Goal: Task Accomplishment & Management: Manage account settings

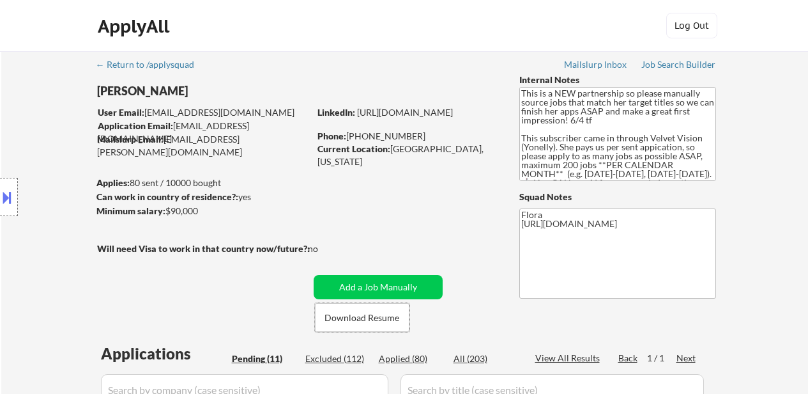
select select ""pending""
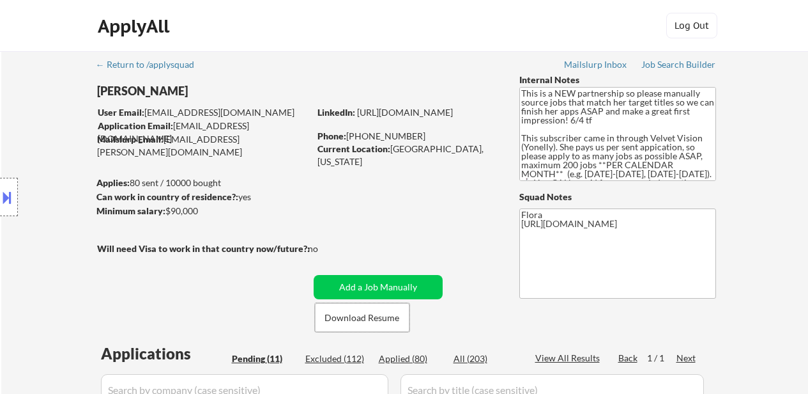
select select ""pending""
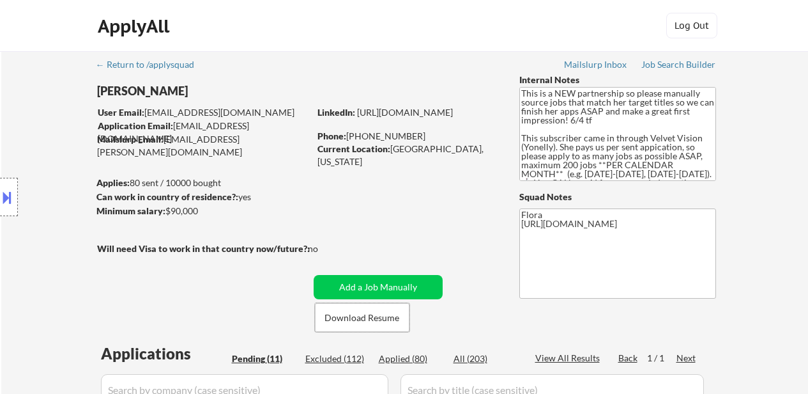
select select ""pending""
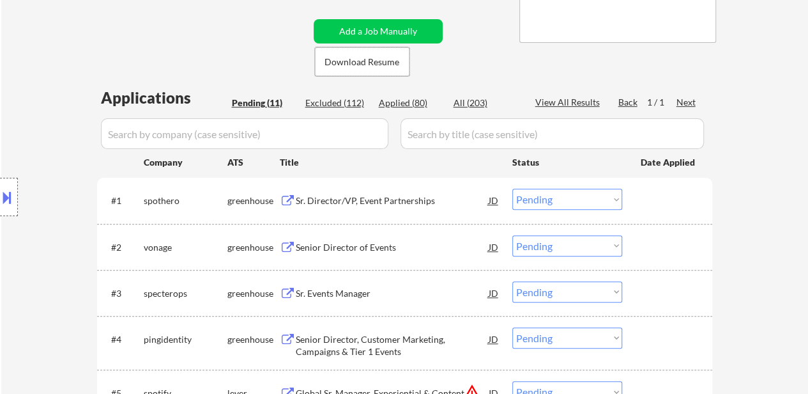
click at [375, 204] on div "Sr. Director/VP, Event Partnerships" at bounding box center [392, 200] width 193 height 13
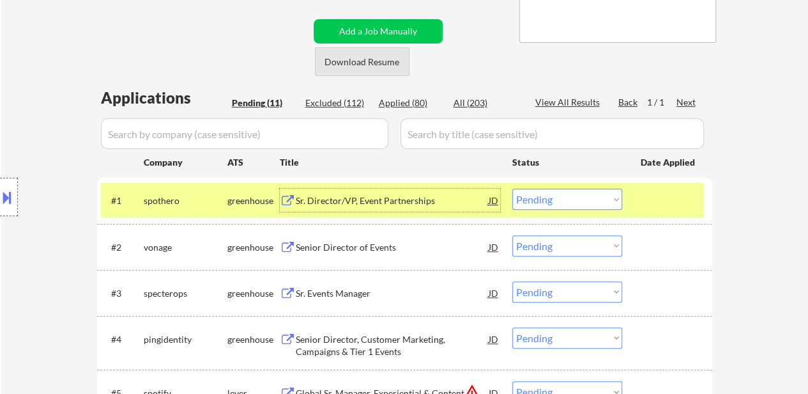
click at [374, 58] on button "Download Resume" at bounding box center [362, 61] width 95 height 29
click at [537, 208] on select "Choose an option... Pending Applied Excluded (Questions) Excluded (Expired) Exc…" at bounding box center [567, 198] width 110 height 21
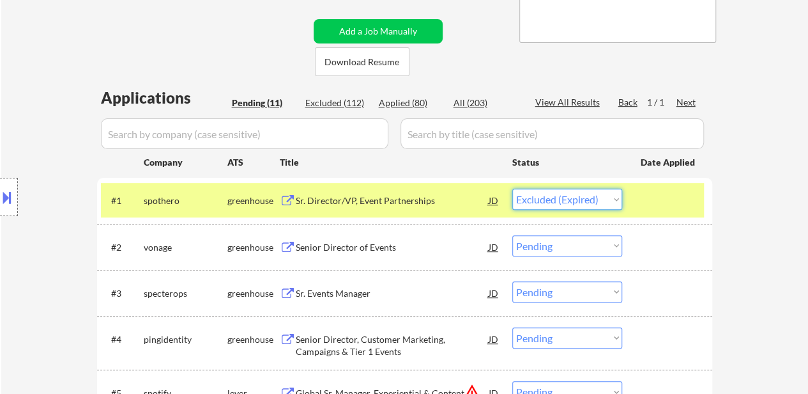
click at [512, 188] on select "Choose an option... Pending Applied Excluded (Questions) Excluded (Expired) Exc…" at bounding box center [567, 198] width 110 height 21
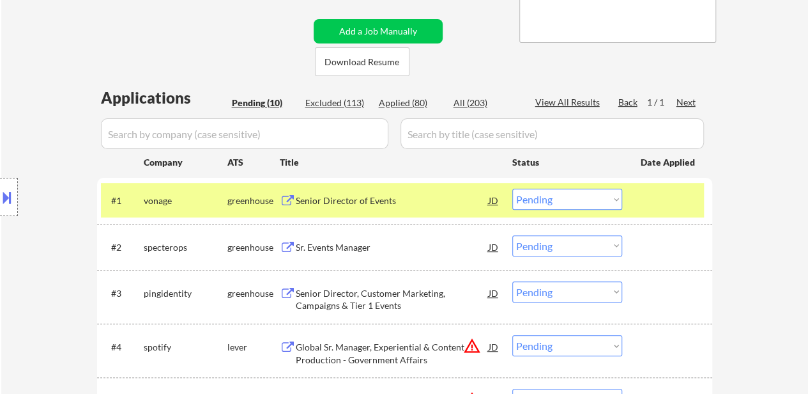
click at [354, 194] on div "Senior Director of Events" at bounding box center [392, 199] width 193 height 23
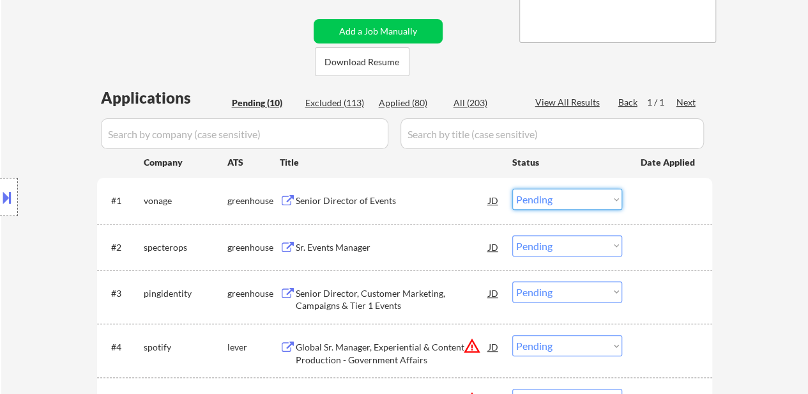
click at [558, 201] on select "Choose an option... Pending Applied Excluded (Questions) Excluded (Expired) Exc…" at bounding box center [567, 198] width 110 height 21
click at [512, 188] on select "Choose an option... Pending Applied Excluded (Questions) Excluded (Expired) Exc…" at bounding box center [567, 198] width 110 height 21
click at [339, 237] on div "Sr. Events Manager" at bounding box center [392, 246] width 193 height 23
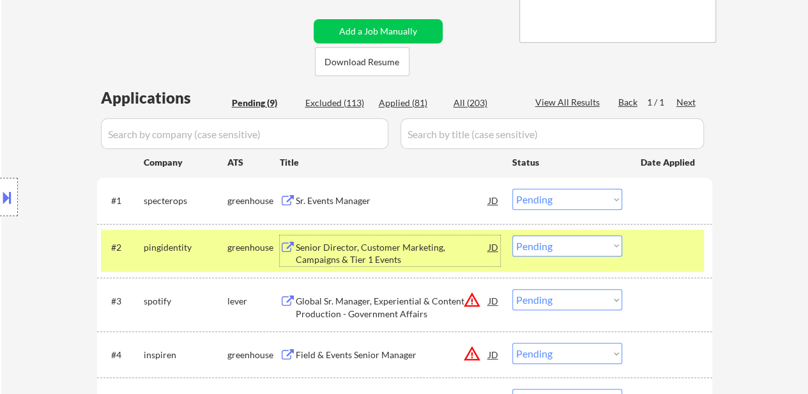
click at [621, 197] on select "Choose an option... Pending Applied Excluded (Questions) Excluded (Expired) Exc…" at bounding box center [567, 198] width 110 height 21
click at [512, 188] on select "Choose an option... Pending Applied Excluded (Questions) Excluded (Expired) Exc…" at bounding box center [567, 198] width 110 height 21
click at [395, 247] on div "Senior Director, Customer Marketing, Campaigns & Tier 1 Events" at bounding box center [392, 253] width 193 height 25
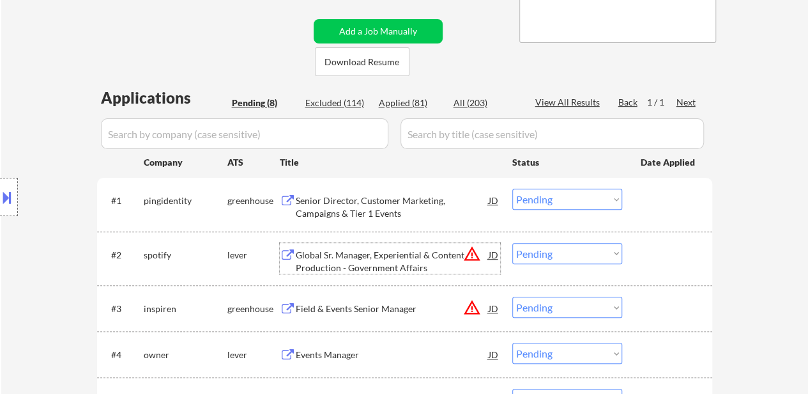
click at [390, 250] on div "Global Sr. Manager, Experiential & Content Production - Government Affairs" at bounding box center [392, 261] width 193 height 25
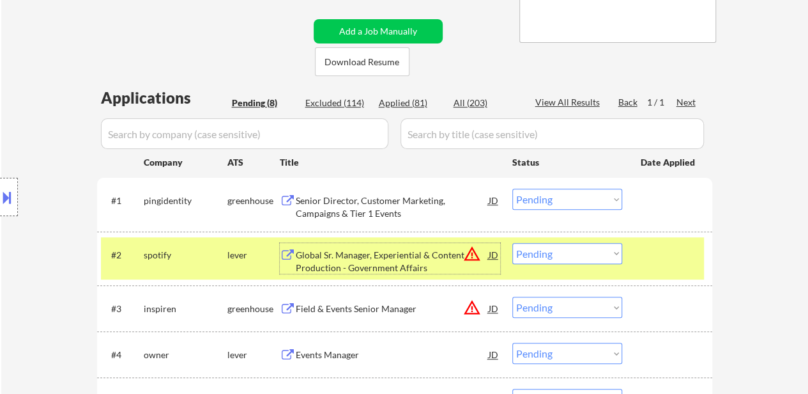
click at [546, 197] on select "Choose an option... Pending Applied Excluded (Questions) Excluded (Expired) Exc…" at bounding box center [567, 198] width 110 height 21
click at [512, 188] on select "Choose an option... Pending Applied Excluded (Questions) Excluded (Expired) Exc…" at bounding box center [567, 198] width 110 height 21
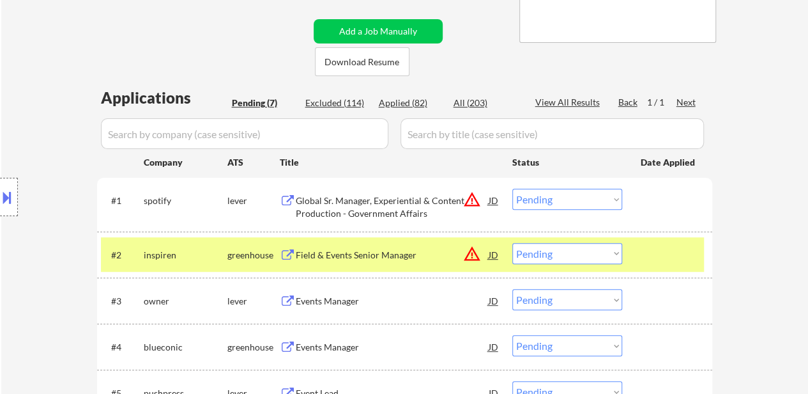
click at [560, 203] on select "Choose an option... Pending Applied Excluded (Questions) Excluded (Expired) Exc…" at bounding box center [567, 198] width 110 height 21
click at [512, 188] on select "Choose an option... Pending Applied Excluded (Questions) Excluded (Expired) Exc…" at bounding box center [567, 198] width 110 height 21
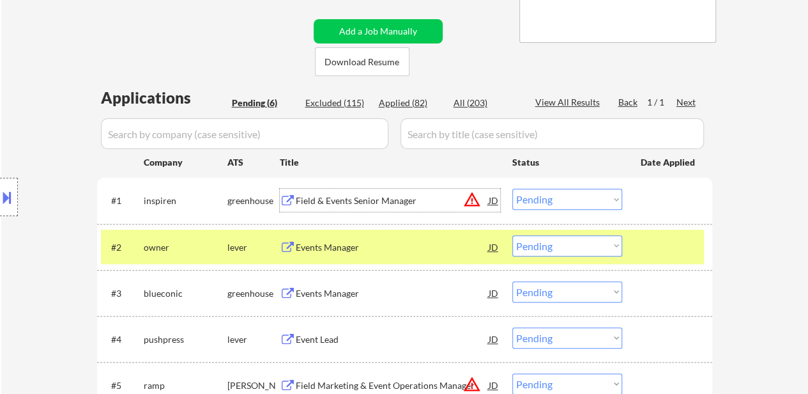
click at [365, 199] on div "Field & Events Senior Manager" at bounding box center [392, 200] width 193 height 13
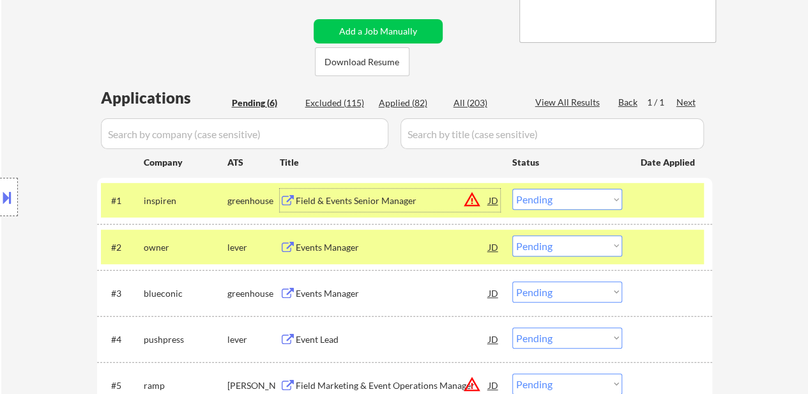
click at [655, 248] on div at bounding box center [669, 246] width 56 height 23
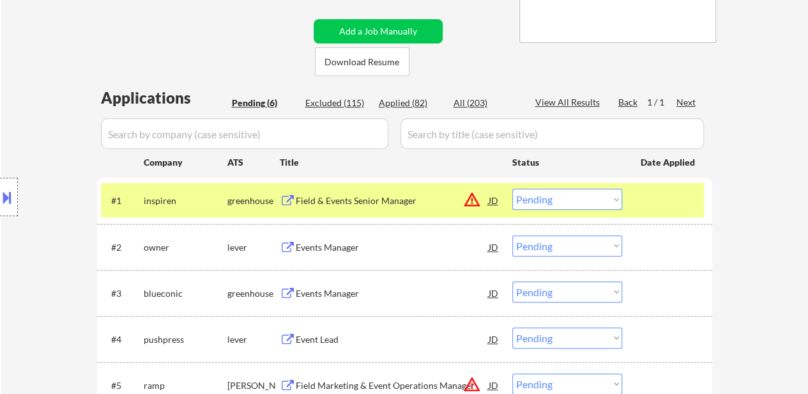
click at [344, 254] on div "Events Manager" at bounding box center [392, 246] width 193 height 23
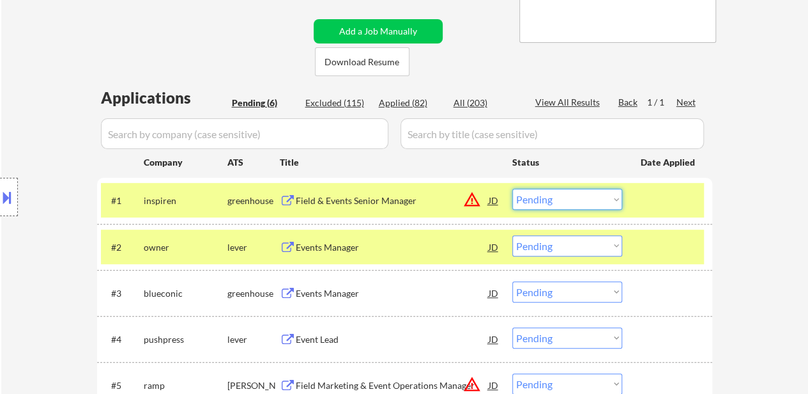
click at [555, 197] on select "Choose an option... Pending Applied Excluded (Questions) Excluded (Expired) Exc…" at bounding box center [567, 198] width 110 height 21
click at [512, 188] on select "Choose an option... Pending Applied Excluded (Questions) Excluded (Expired) Exc…" at bounding box center [567, 198] width 110 height 21
select select ""pending""
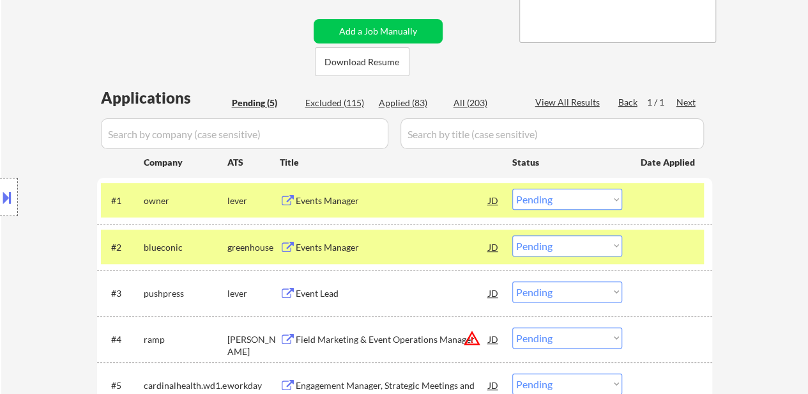
click at [325, 246] on div "Events Manager" at bounding box center [392, 247] width 193 height 13
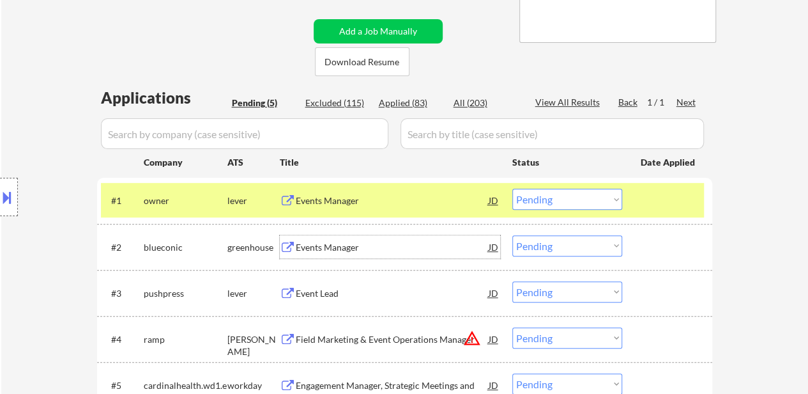
click at [558, 249] on select "Choose an option... Pending Applied Excluded (Questions) Excluded (Expired) Exc…" at bounding box center [567, 245] width 110 height 21
click at [512, 235] on select "Choose an option... Pending Applied Excluded (Questions) Excluded (Expired) Exc…" at bounding box center [567, 245] width 110 height 21
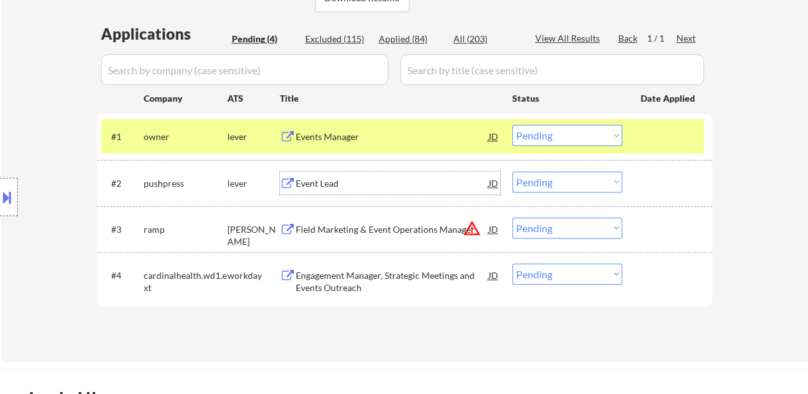
click at [312, 178] on div "Event Lead" at bounding box center [392, 183] width 193 height 13
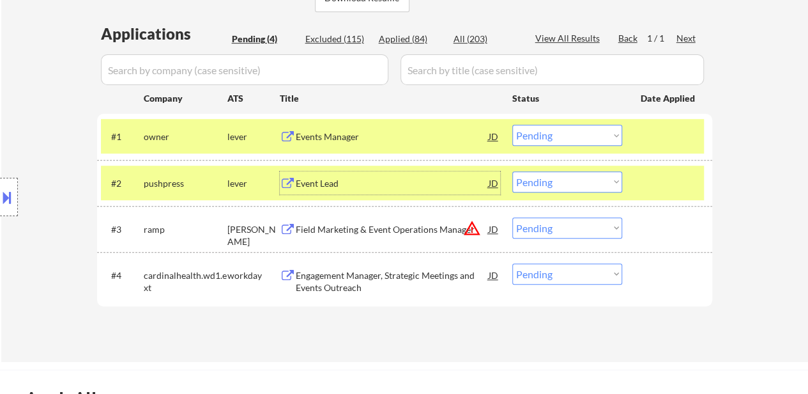
click at [400, 226] on div "Field Marketing & Event Operations Manager" at bounding box center [392, 229] width 193 height 13
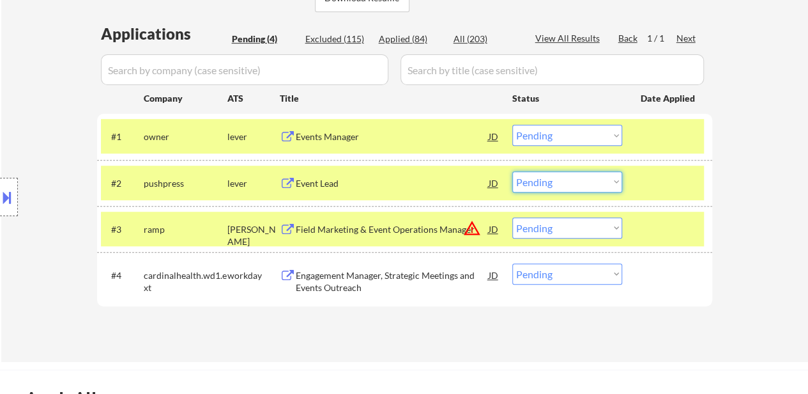
drag, startPoint x: 575, startPoint y: 185, endPoint x: 570, endPoint y: 191, distance: 8.2
click at [575, 185] on select "Choose an option... Pending Applied Excluded (Questions) Excluded (Expired) Exc…" at bounding box center [567, 181] width 110 height 21
click at [512, 171] on select "Choose an option... Pending Applied Excluded (Questions) Excluded (Expired) Exc…" at bounding box center [567, 181] width 110 height 21
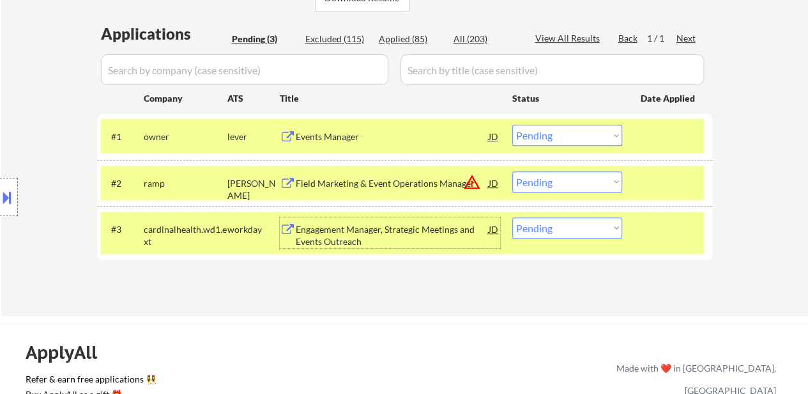
click at [360, 247] on div "Engagement Manager, Strategic Meetings and Events Outreach" at bounding box center [392, 235] width 193 height 25
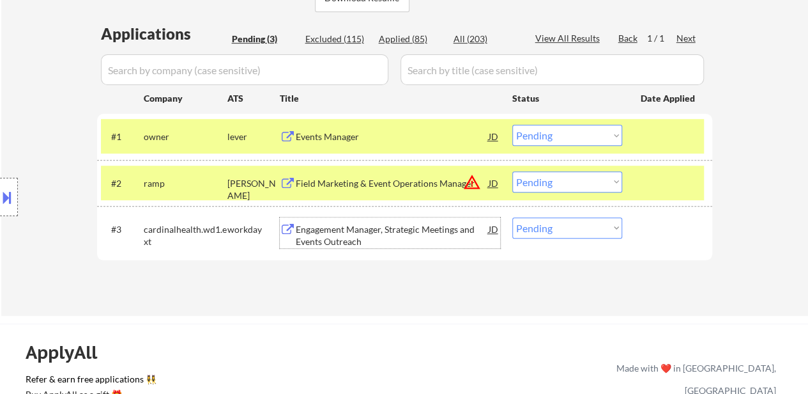
click at [559, 188] on select "Choose an option... Pending Applied Excluded (Questions) Excluded (Expired) Exc…" at bounding box center [567, 181] width 110 height 21
click at [512, 171] on select "Choose an option... Pending Applied Excluded (Questions) Excluded (Expired) Exc…" at bounding box center [567, 181] width 110 height 21
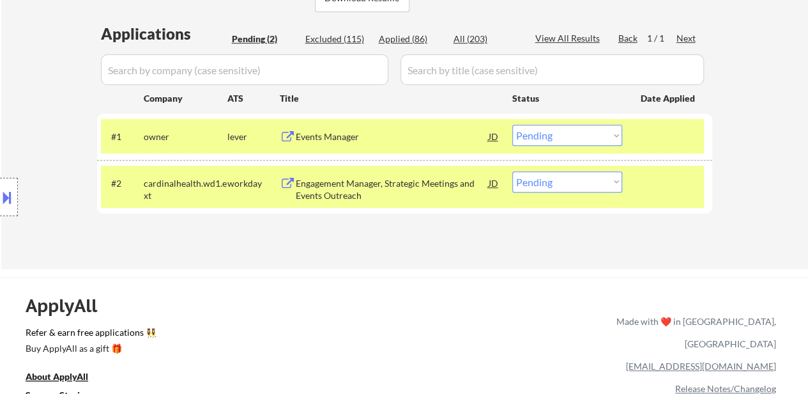
click at [516, 180] on select "Choose an option... Pending Applied Excluded (Questions) Excluded (Expired) Exc…" at bounding box center [567, 181] width 110 height 21
select select ""excluded__bad_match_""
click at [512, 171] on select "Choose an option... Pending Applied Excluded (Questions) Excluded (Expired) Exc…" at bounding box center [567, 181] width 110 height 21
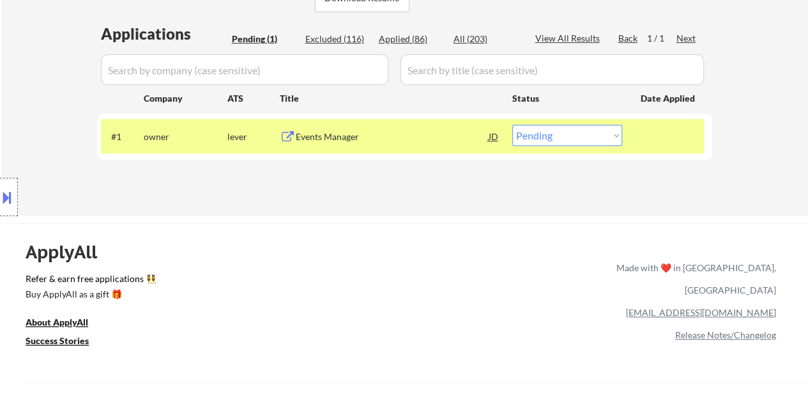
click at [10, 199] on button at bounding box center [7, 197] width 14 height 21
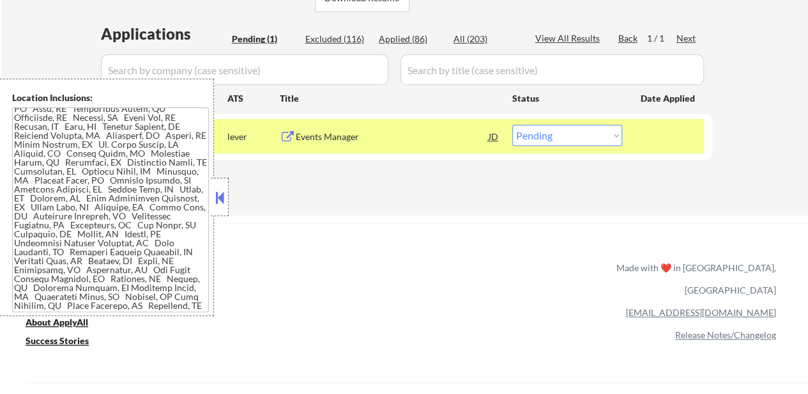
scroll to position [130, 0]
click at [225, 199] on button at bounding box center [220, 197] width 14 height 19
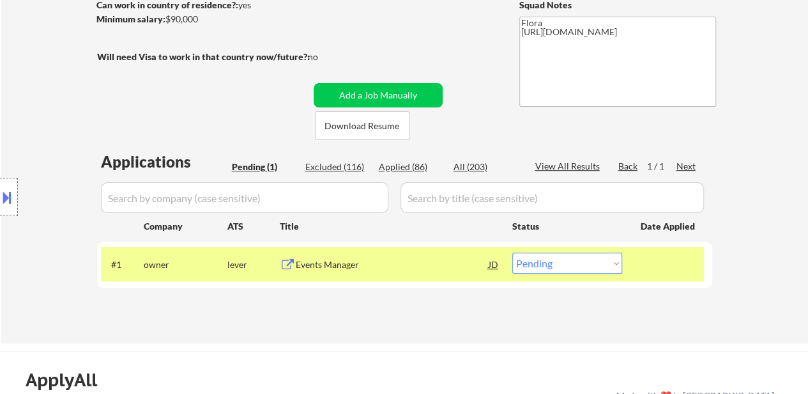
scroll to position [128, 0]
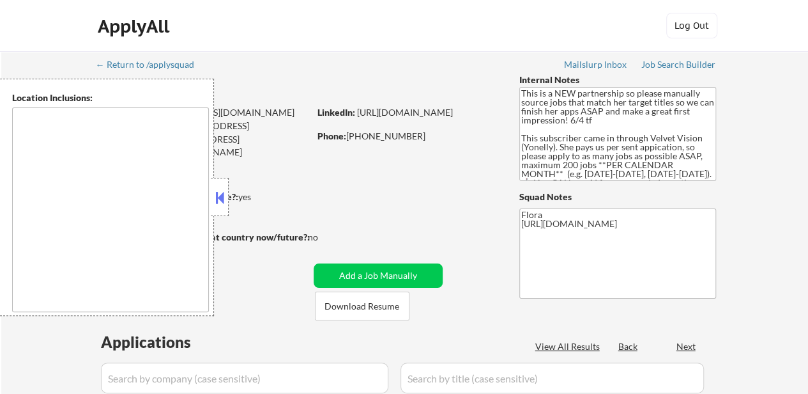
type textarea "[GEOGRAPHIC_DATA], [GEOGRAPHIC_DATA] [GEOGRAPHIC_DATA], [GEOGRAPHIC_DATA], [GEO…"
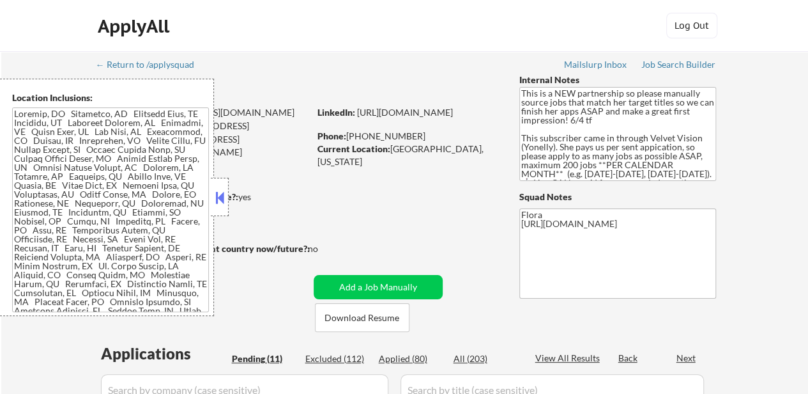
select select ""pending""
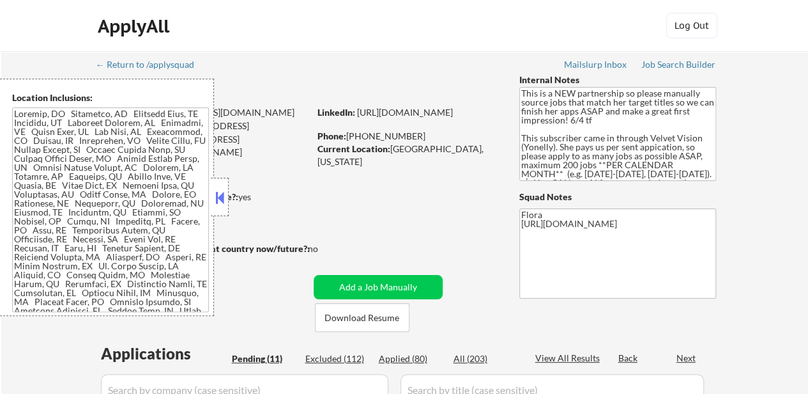
select select ""pending""
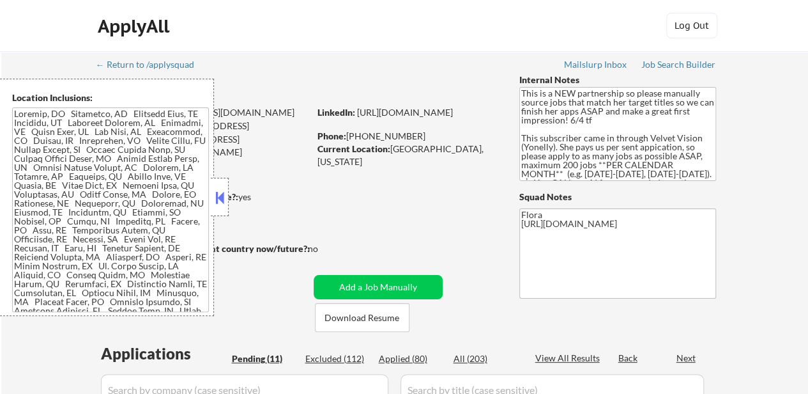
select select ""pending""
click at [221, 197] on button at bounding box center [220, 197] width 14 height 19
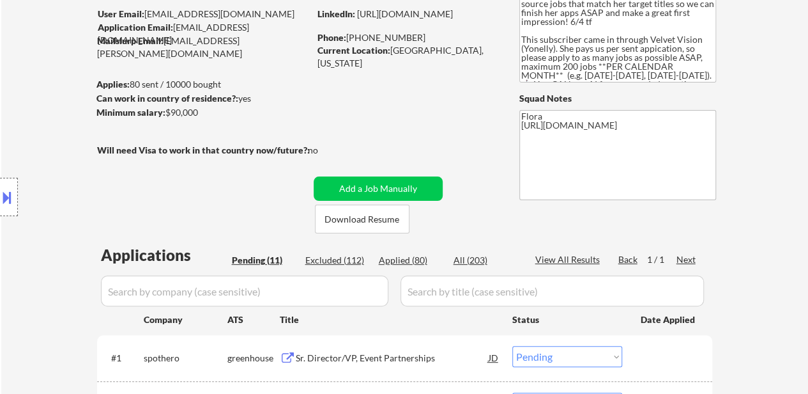
scroll to position [128, 0]
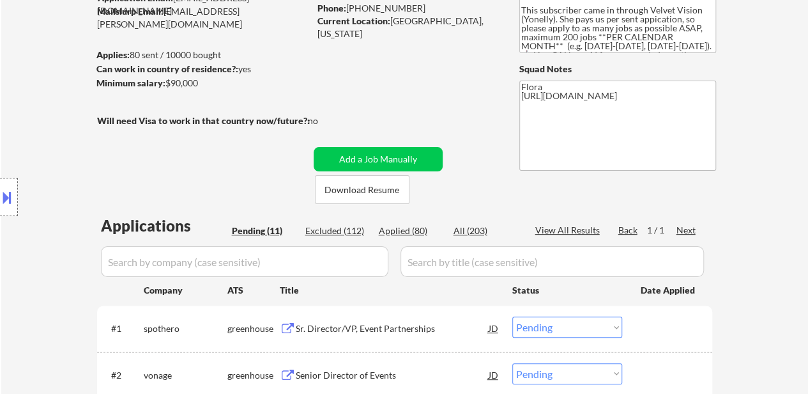
click at [397, 228] on div "Applied (80)" at bounding box center [411, 230] width 64 height 13
select select ""applied""
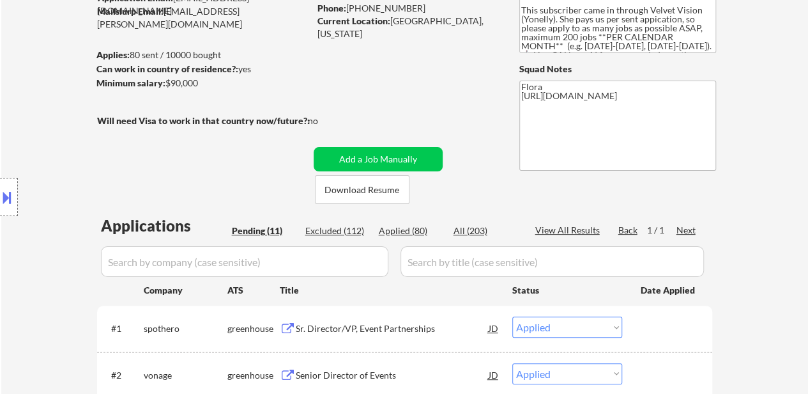
select select ""applied""
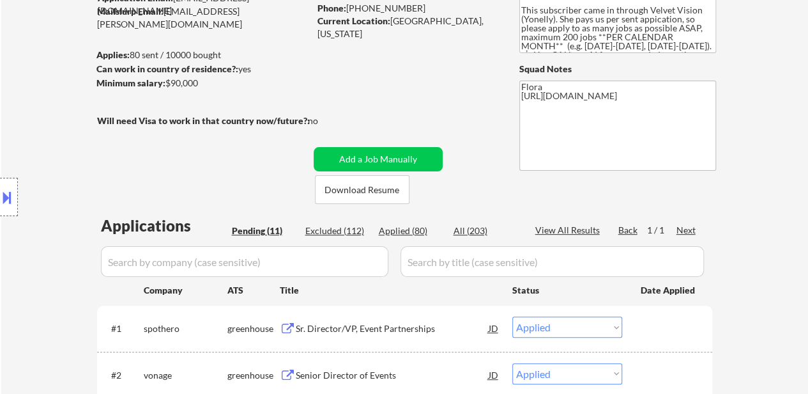
select select ""applied""
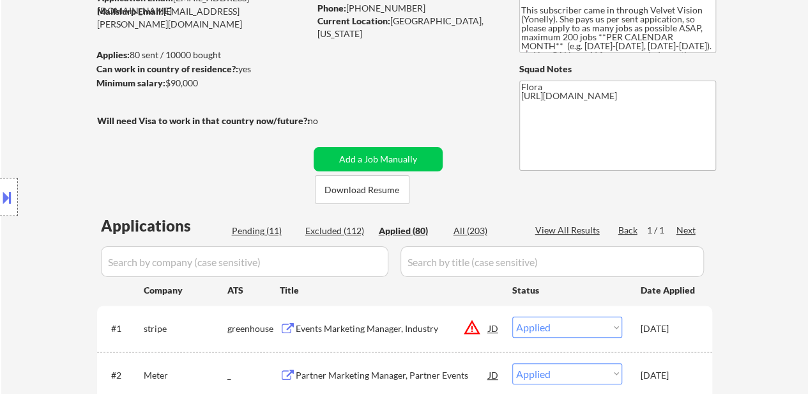
select select ""applied""
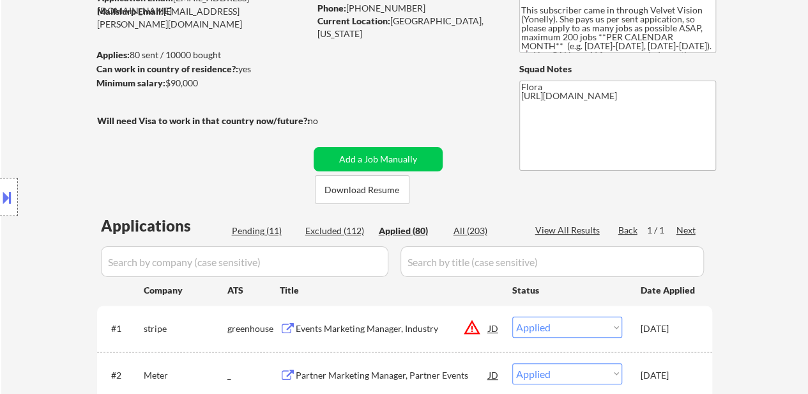
select select ""applied""
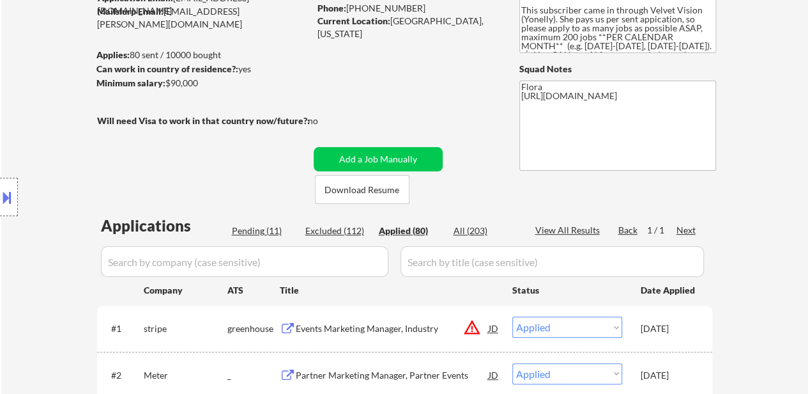
select select ""applied""
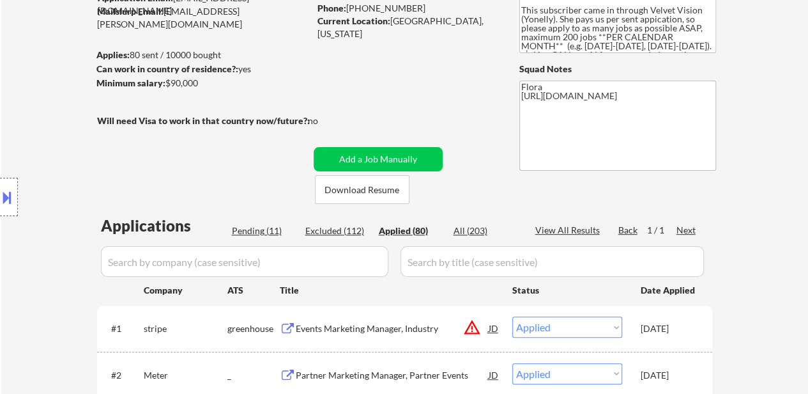
select select ""applied""
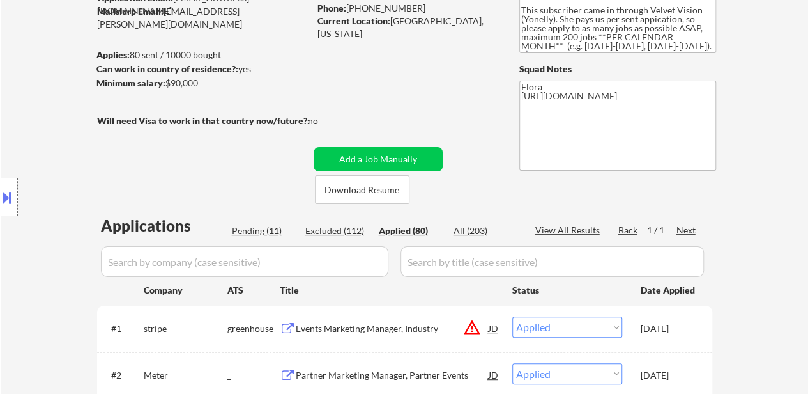
select select ""applied""
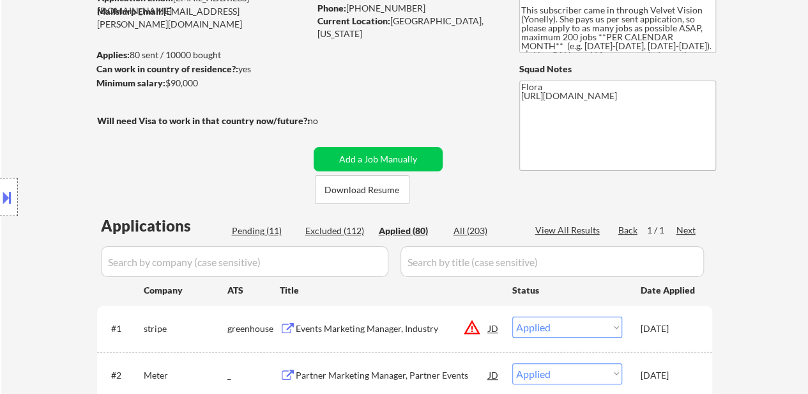
select select ""applied""
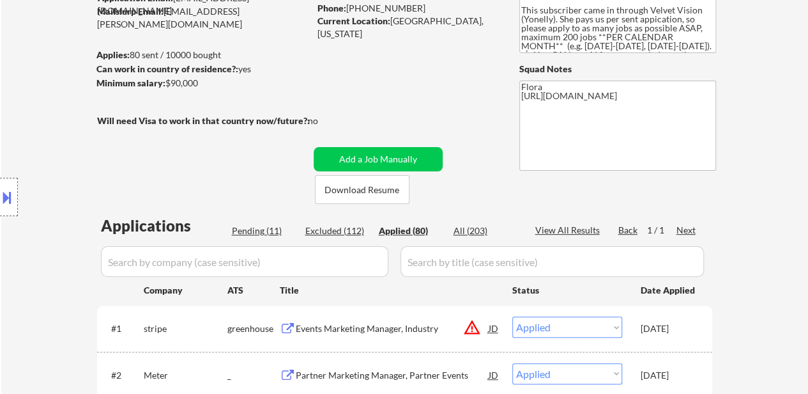
select select ""applied""
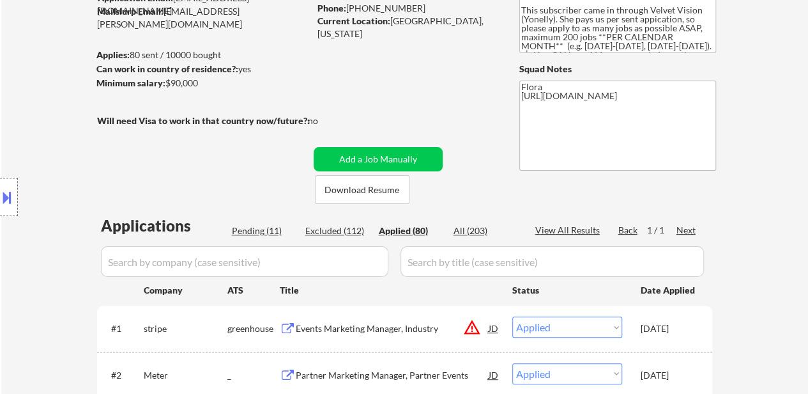
select select ""applied""
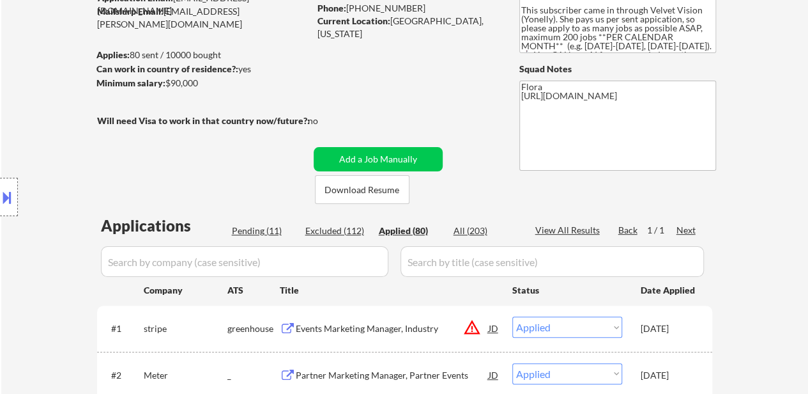
select select ""applied""
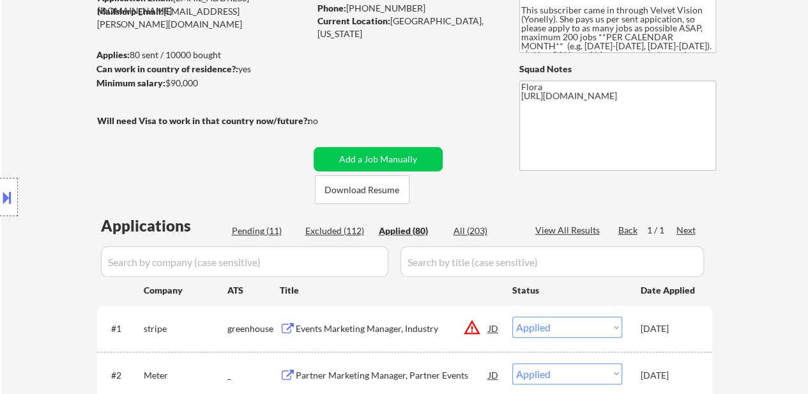
select select ""applied""
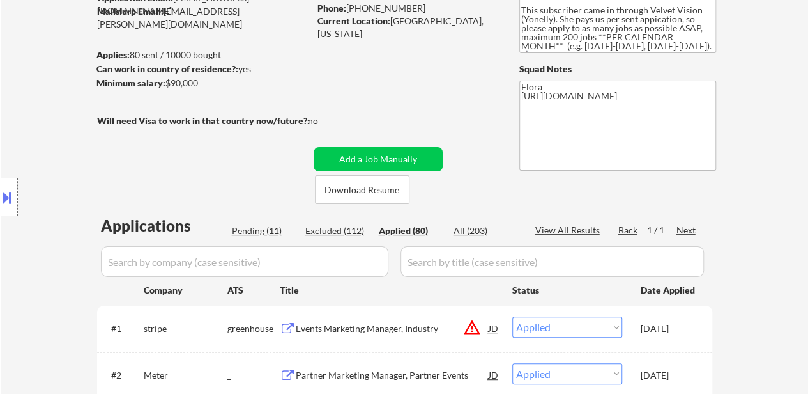
select select ""applied""
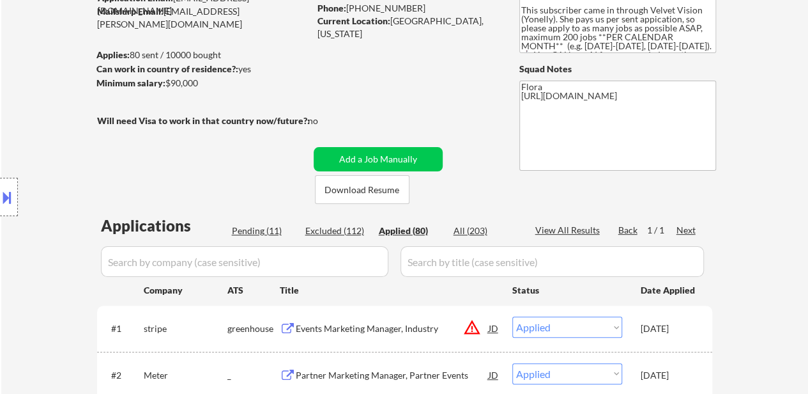
select select ""applied""
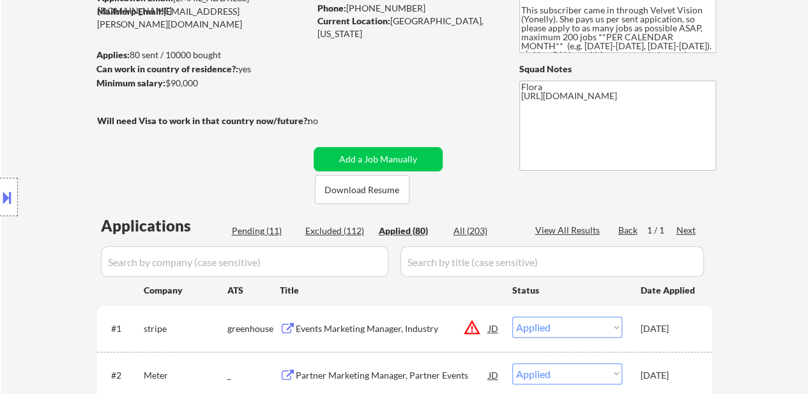
select select ""applied""
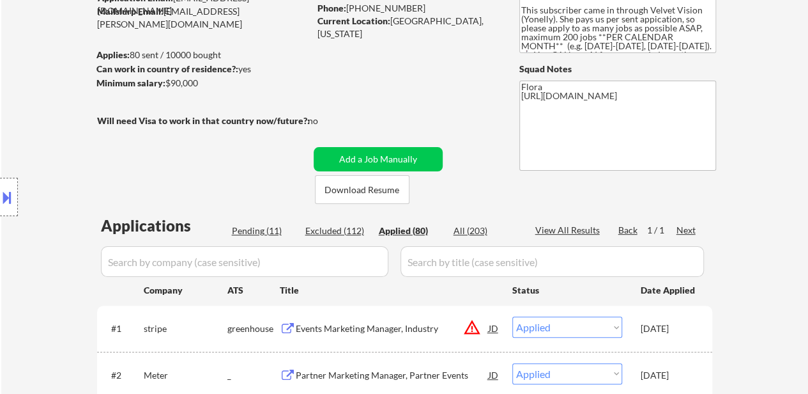
select select ""applied""
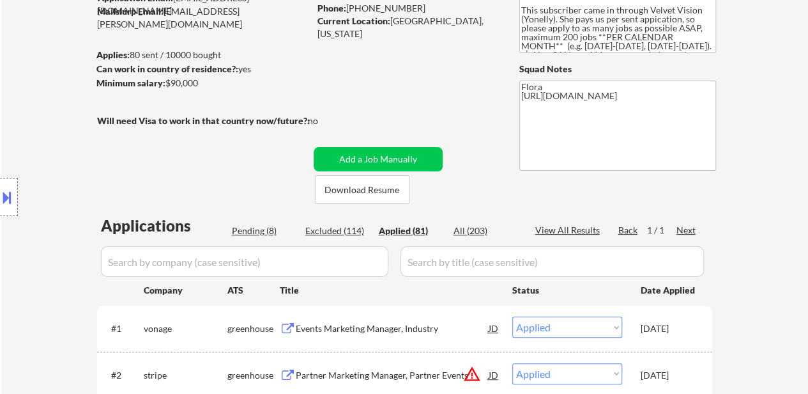
select select ""applied""
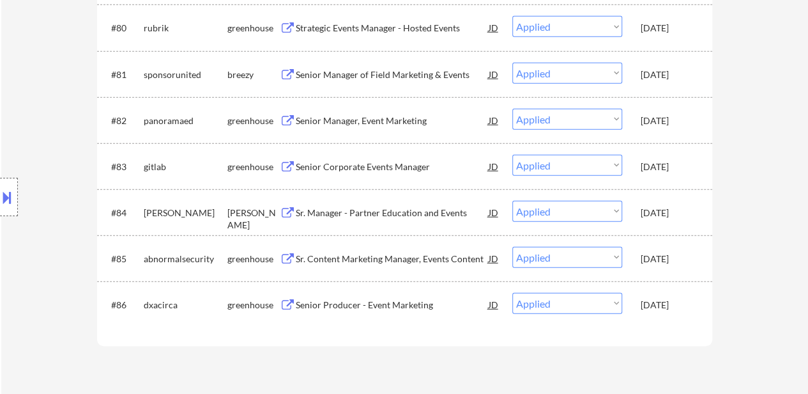
scroll to position [4293, 0]
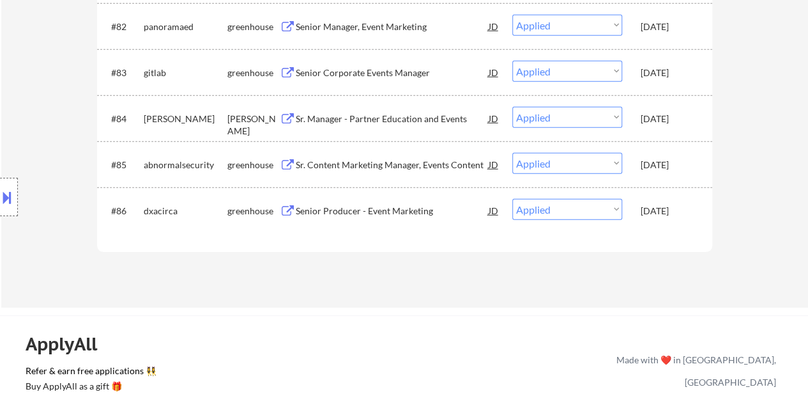
drag, startPoint x: 700, startPoint y: 222, endPoint x: 687, endPoint y: 209, distance: 18.5
copy div "Company ATS Title Status Date Applied #1 ramp [PERSON_NAME] Field Marketing & E…"
